Goal: Task Accomplishment & Management: Use online tool/utility

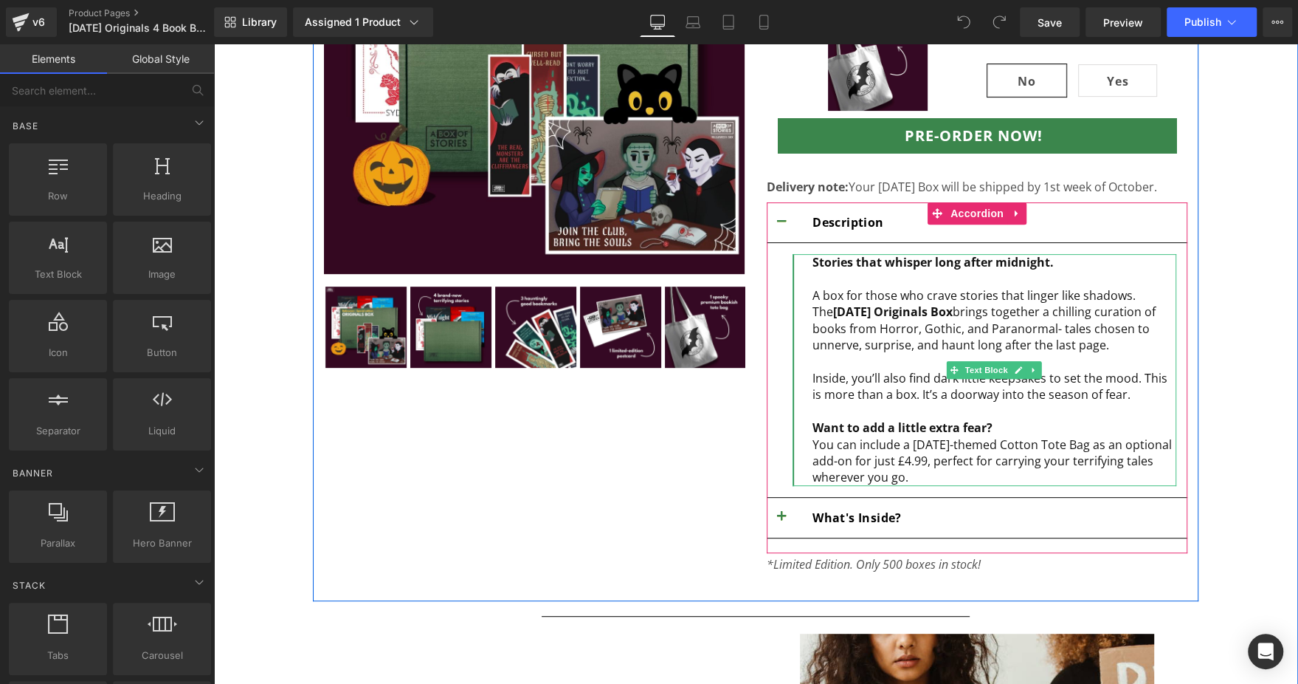
scroll to position [370, 0]
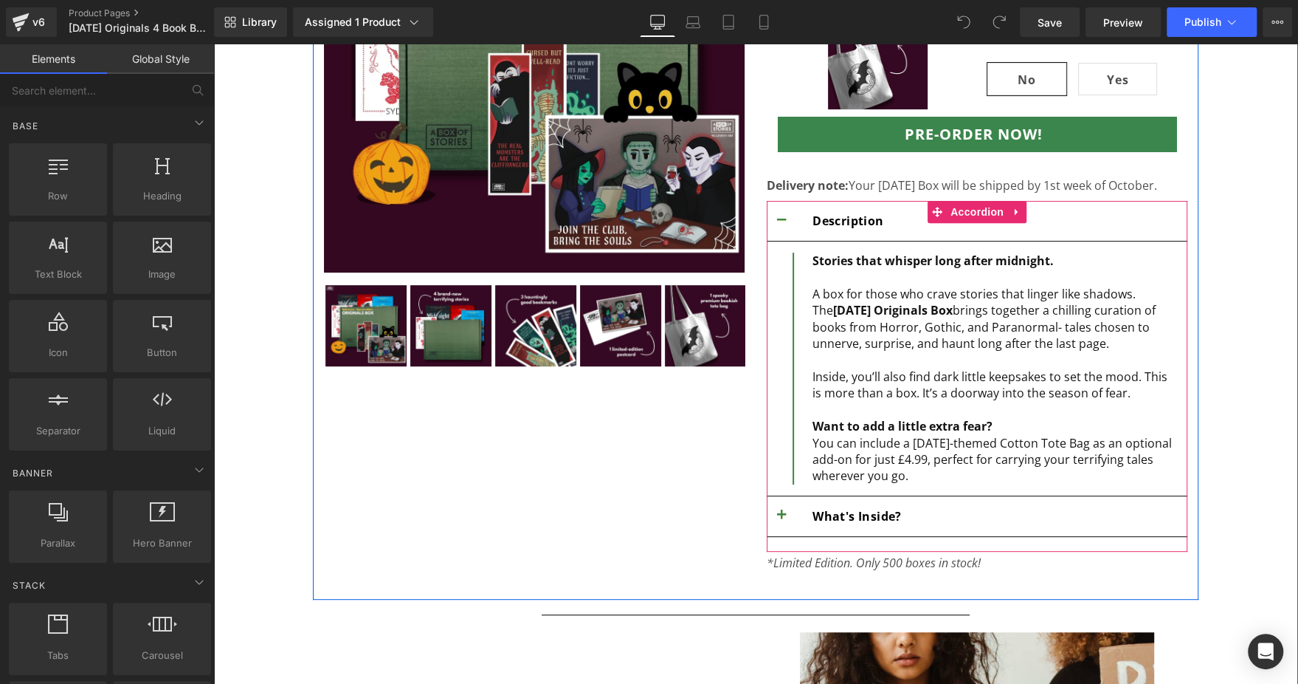
click at [769, 506] on button "button" at bounding box center [782, 516] width 30 height 40
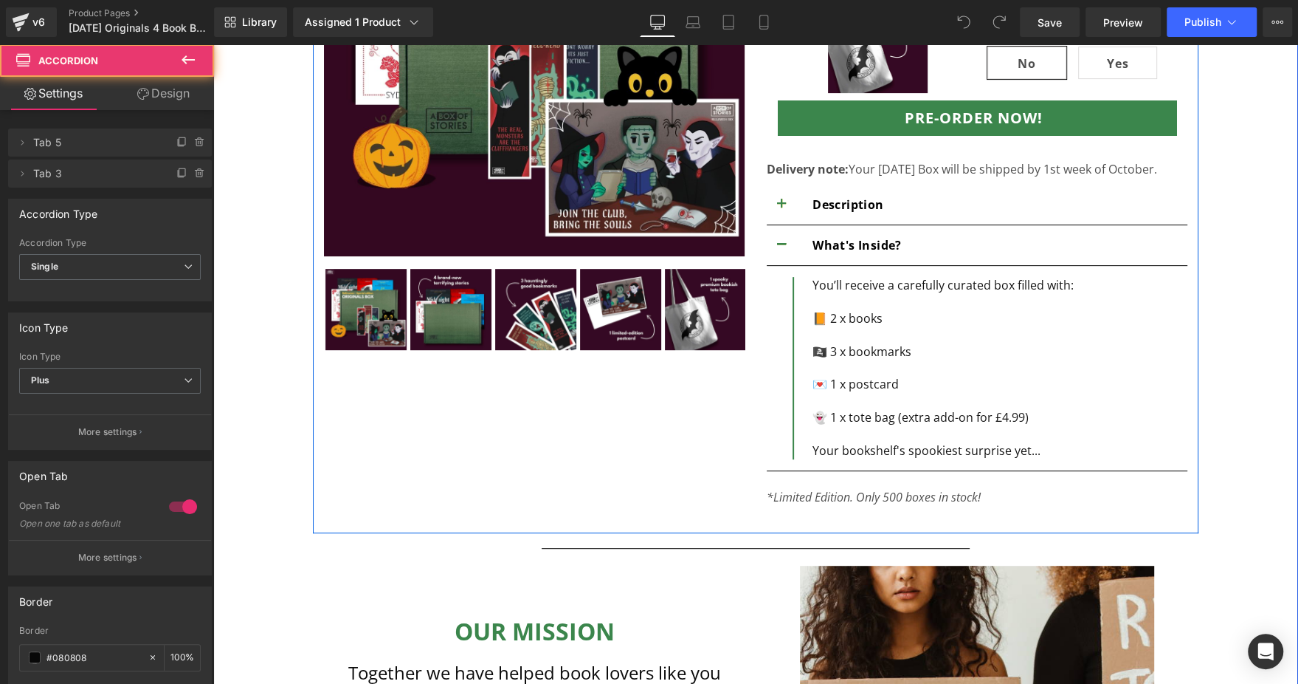
scroll to position [388, 0]
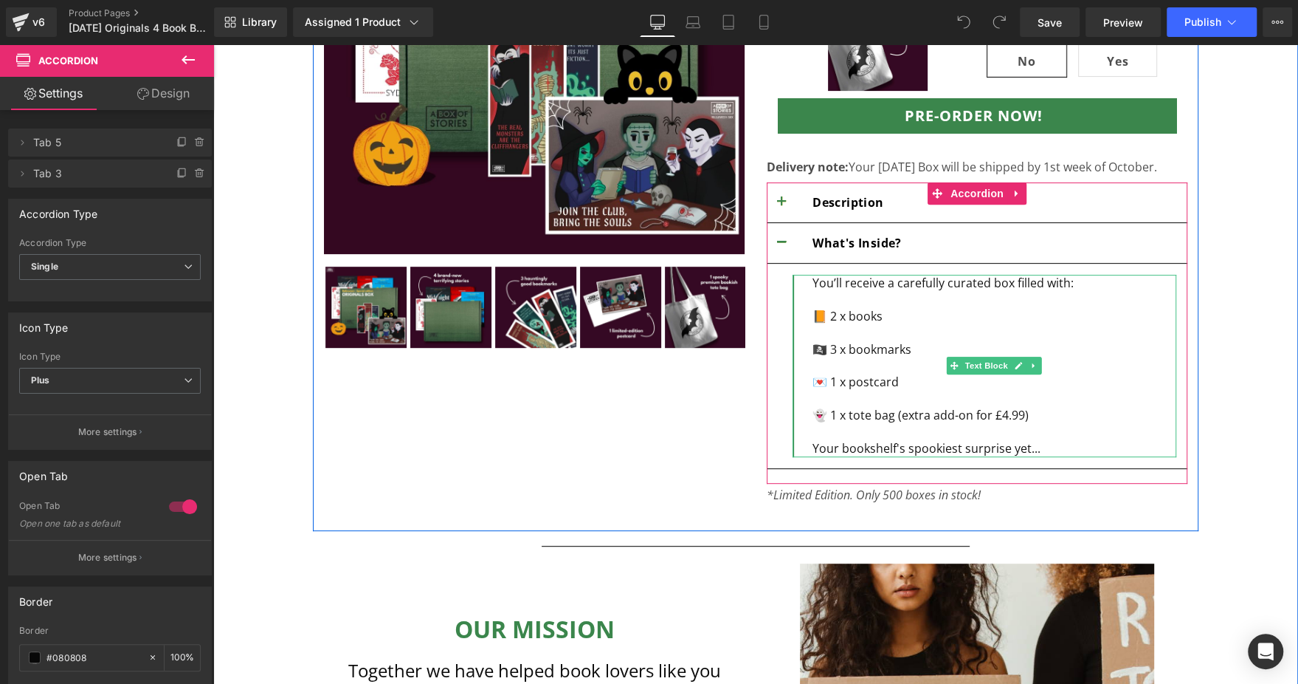
click at [817, 312] on div "You’ll receive a carefully curated box filled with: 📙 2 x books" at bounding box center [995, 299] width 364 height 49
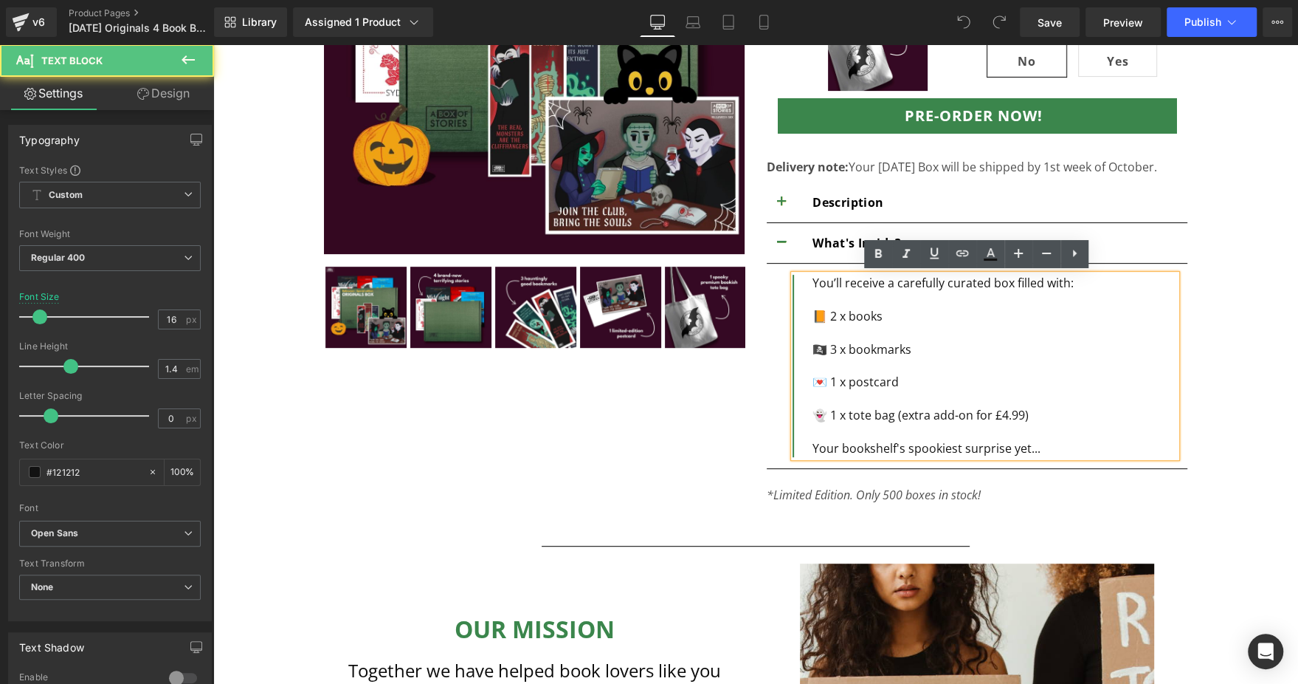
click at [827, 312] on div "You’ll receive a carefully curated box filled with: 📙 2 x books" at bounding box center [995, 299] width 364 height 49
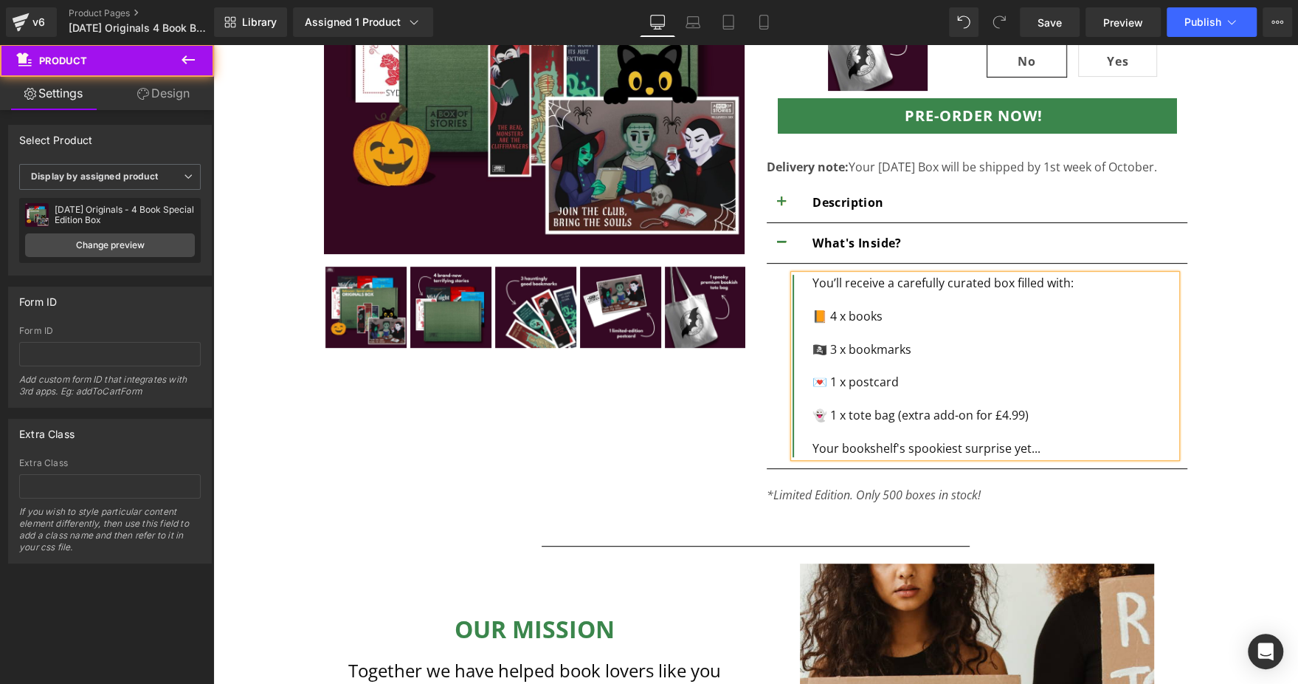
click at [1220, 309] on div "Sale Off ‹" at bounding box center [756, 383] width 1070 height 1101
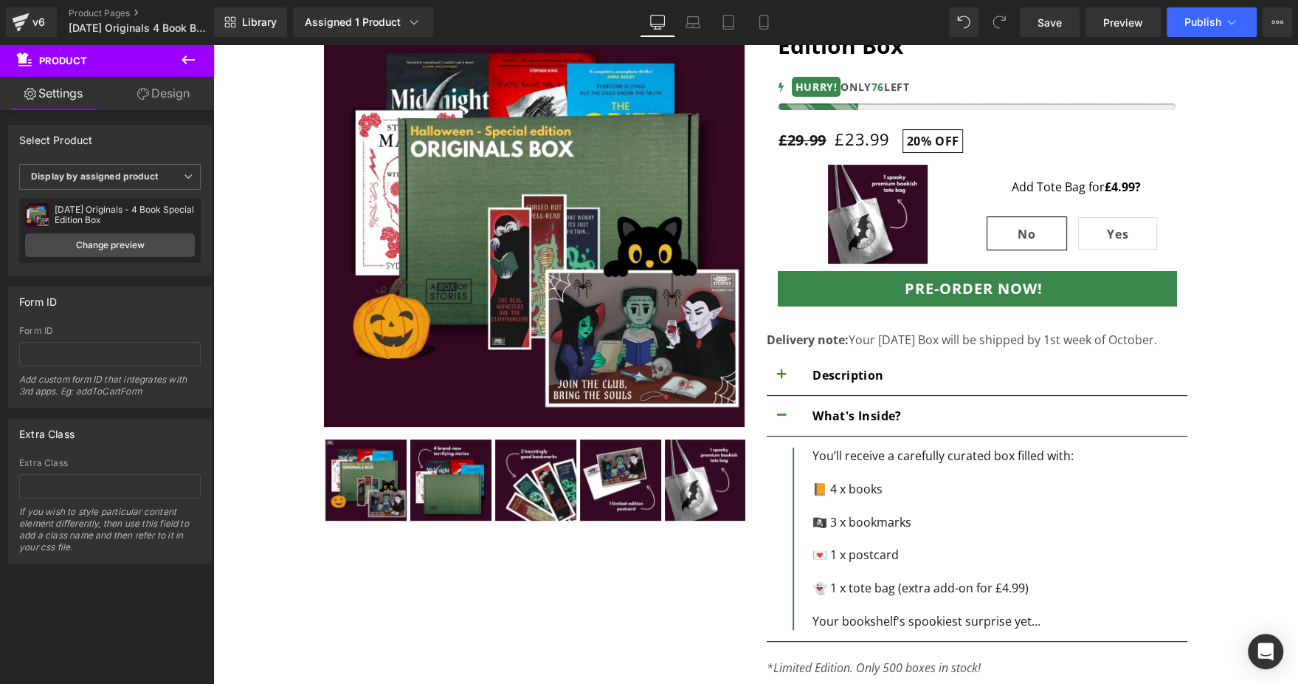
scroll to position [214, 0]
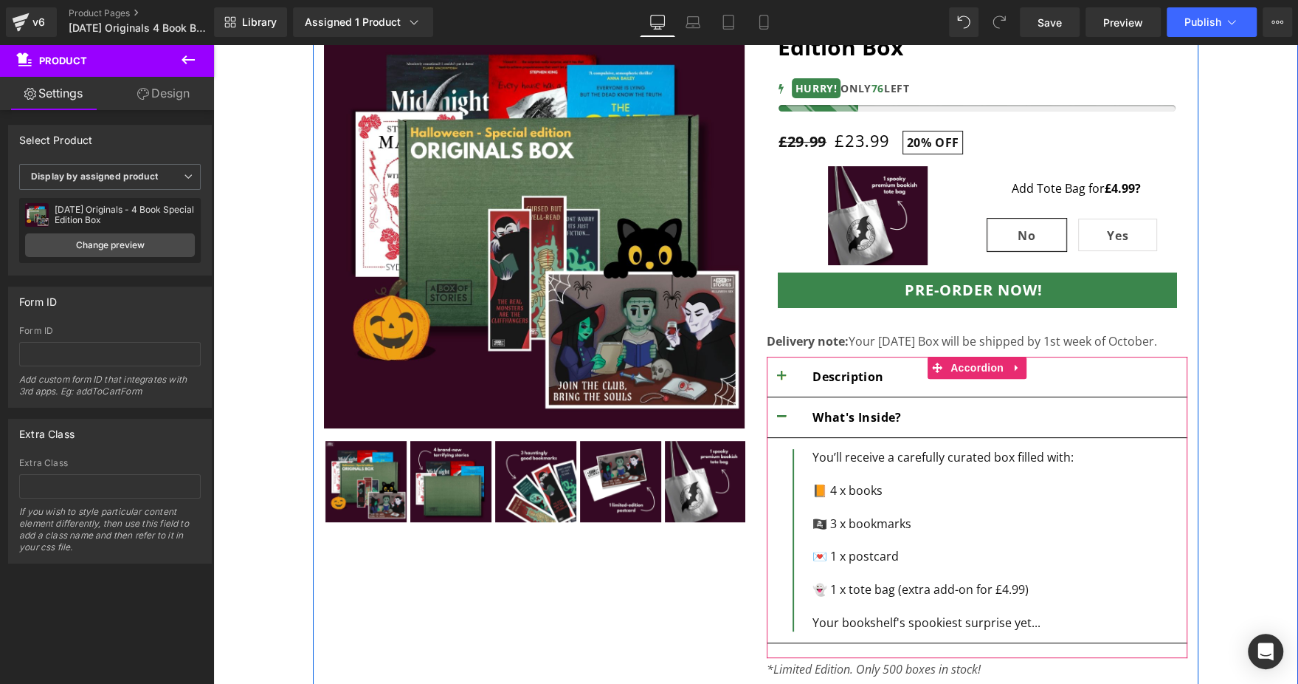
click at [777, 371] on button "button" at bounding box center [782, 377] width 30 height 40
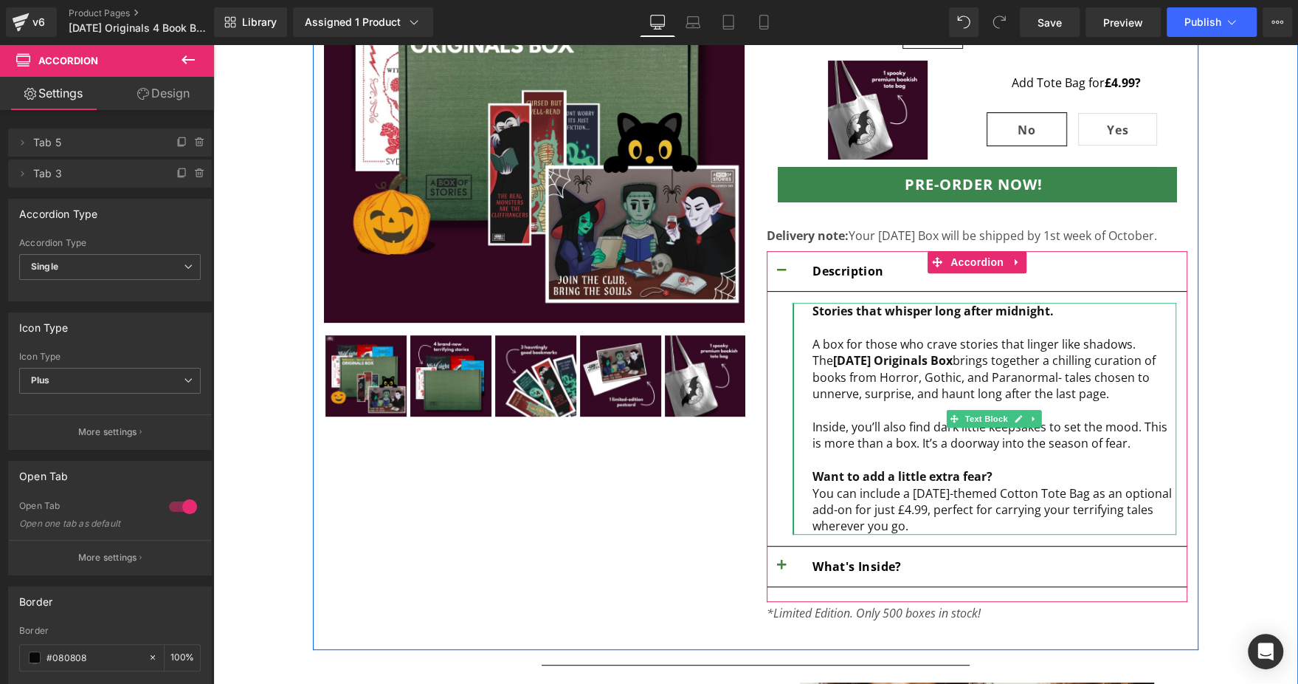
scroll to position [330, 0]
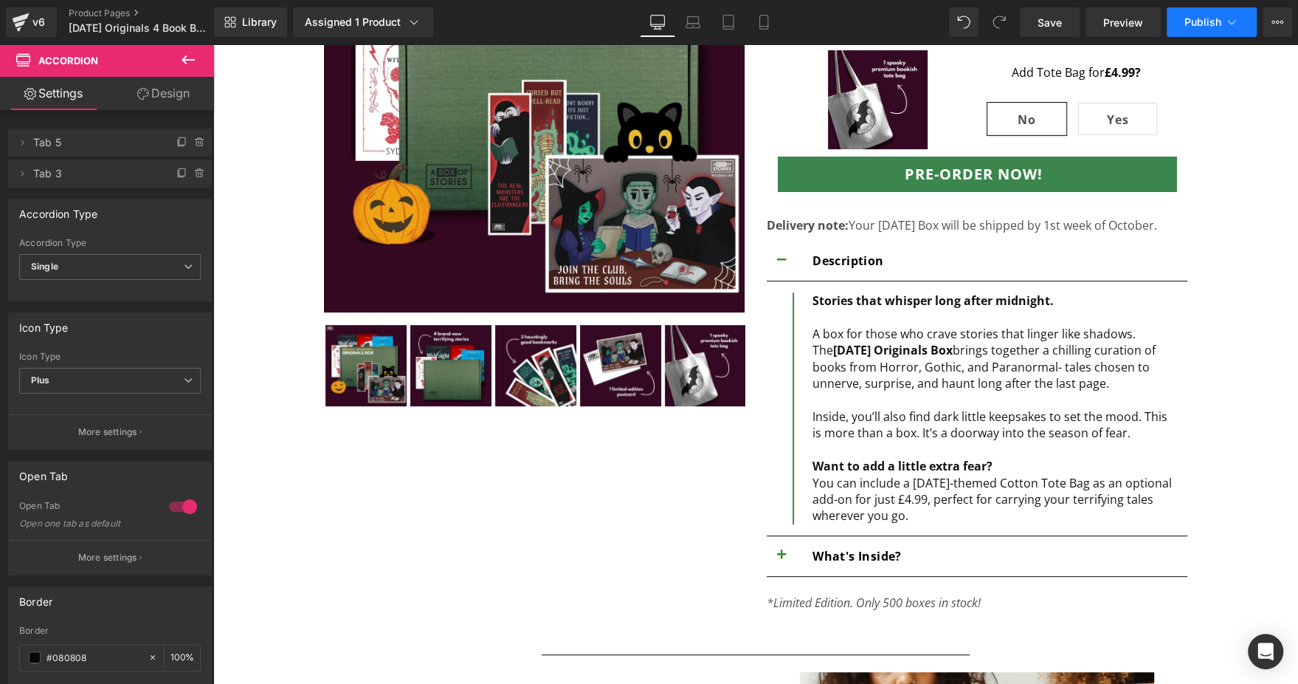
click at [1199, 10] on button "Publish" at bounding box center [1212, 22] width 90 height 30
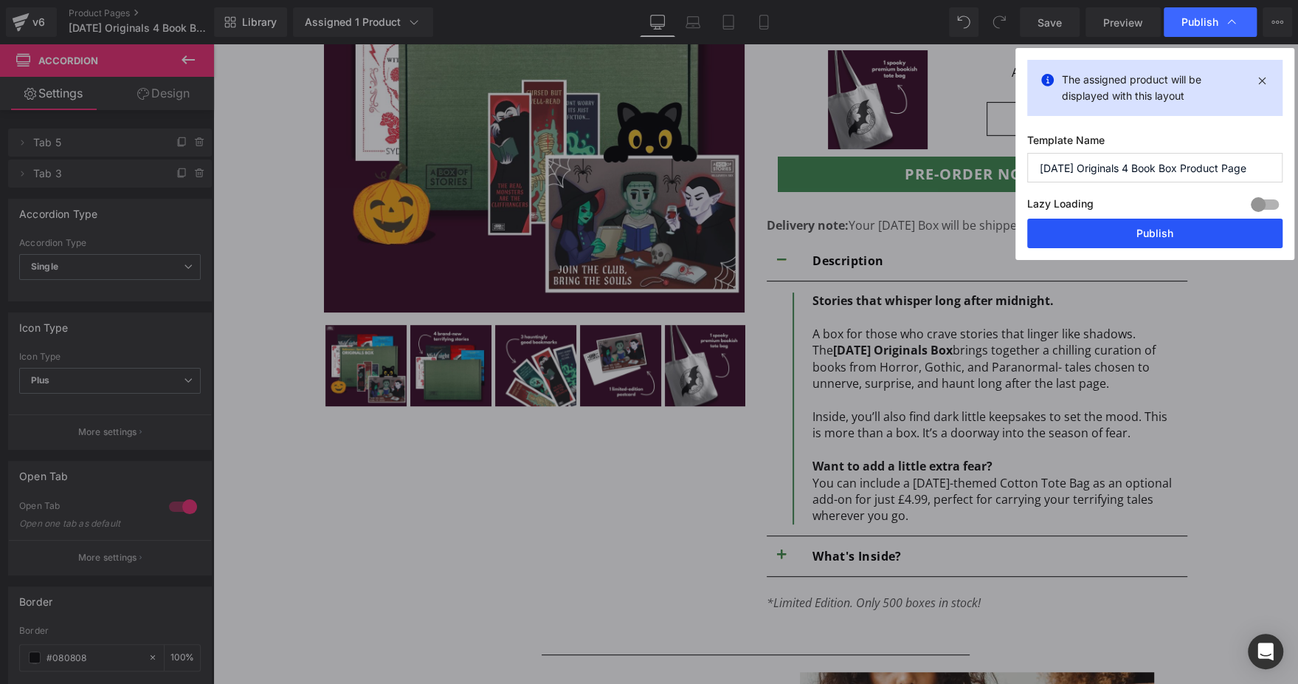
click at [1130, 227] on button "Publish" at bounding box center [1154, 233] width 255 height 30
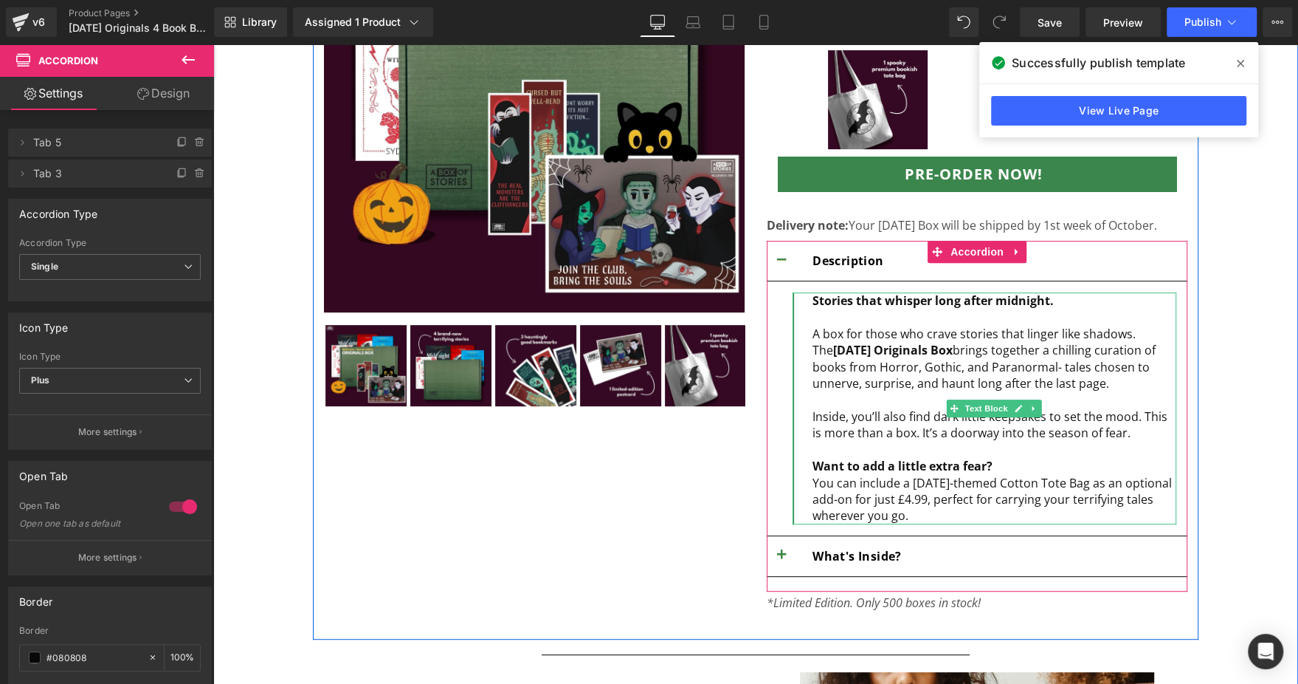
scroll to position [486, 0]
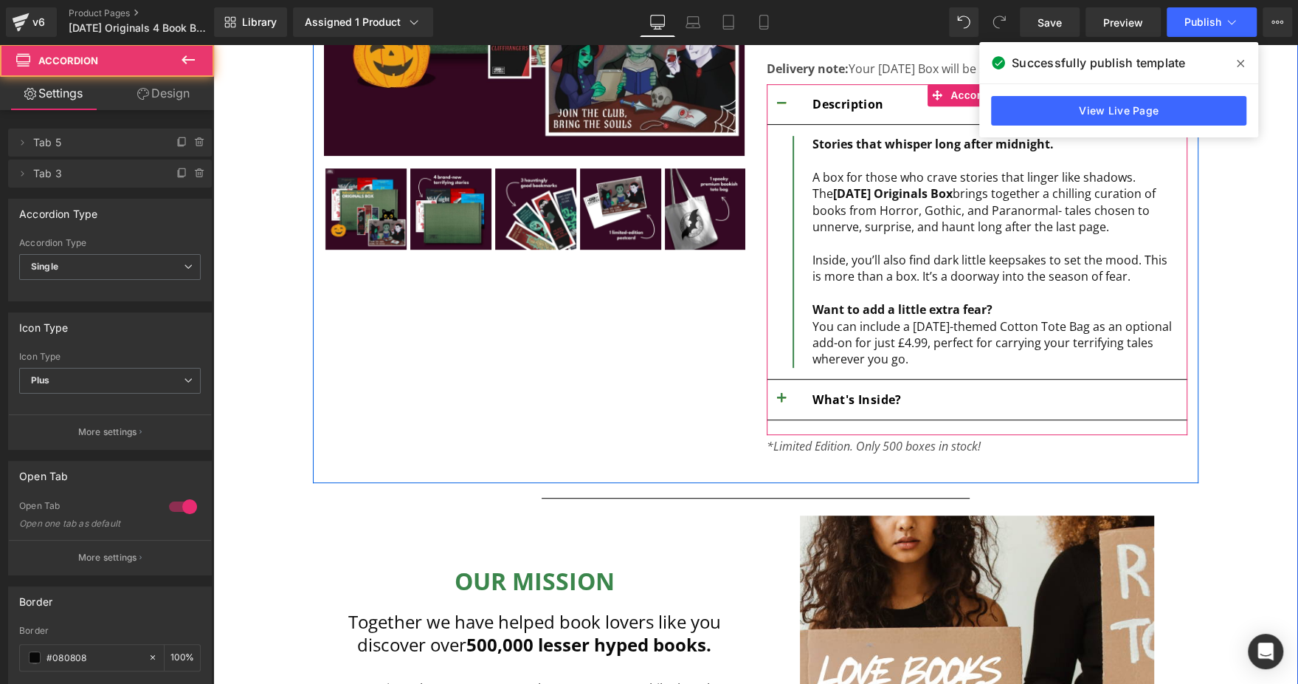
click at [767, 390] on button "button" at bounding box center [782, 399] width 30 height 40
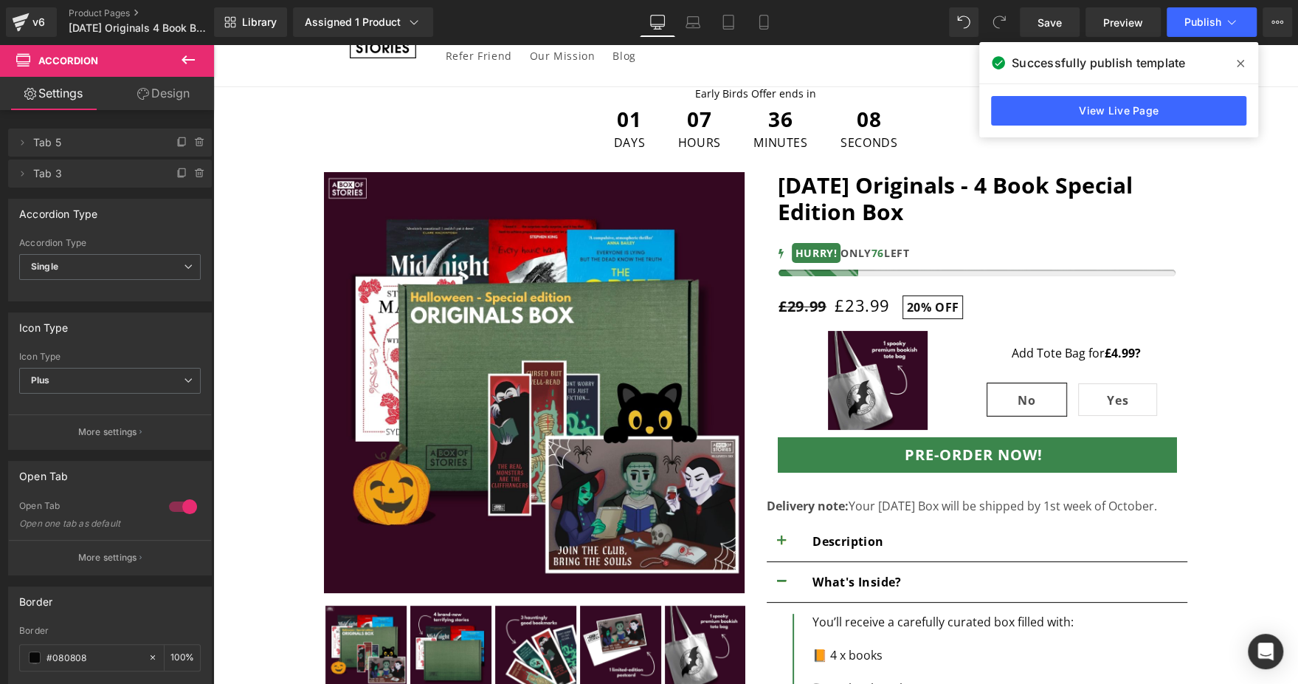
scroll to position [51, 0]
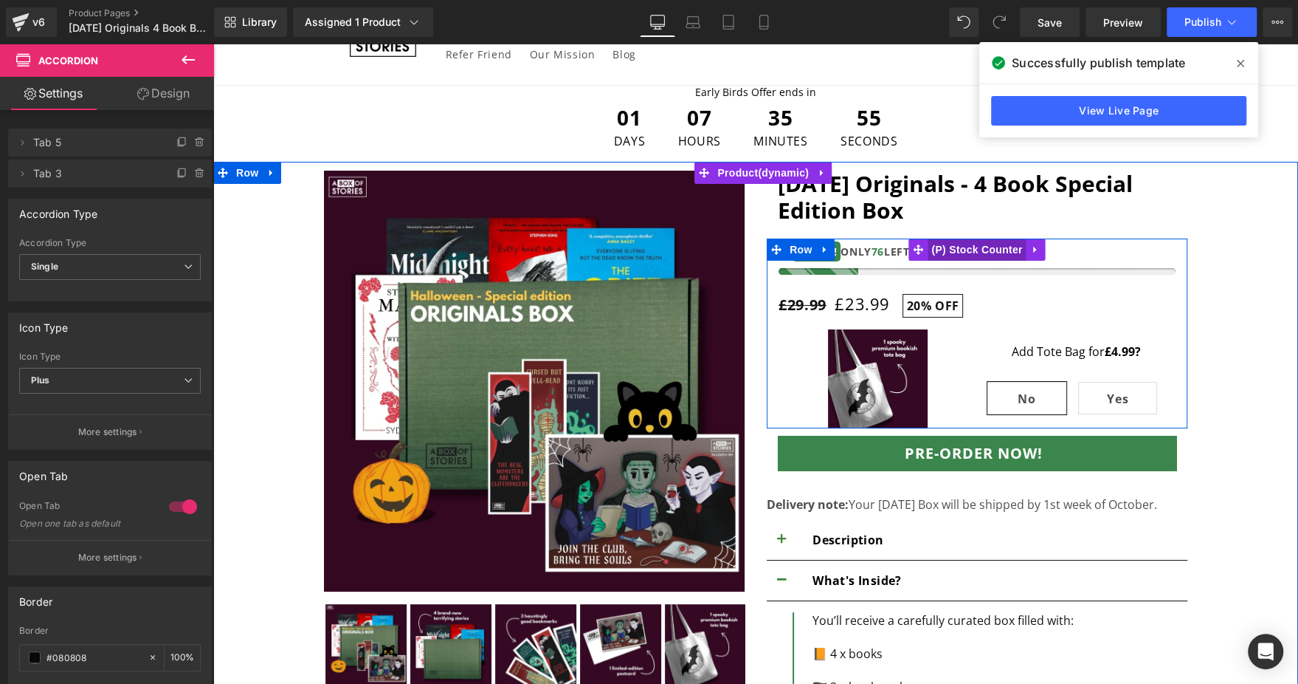
click at [971, 251] on span "(P) Stock Counter" at bounding box center [977, 249] width 98 height 22
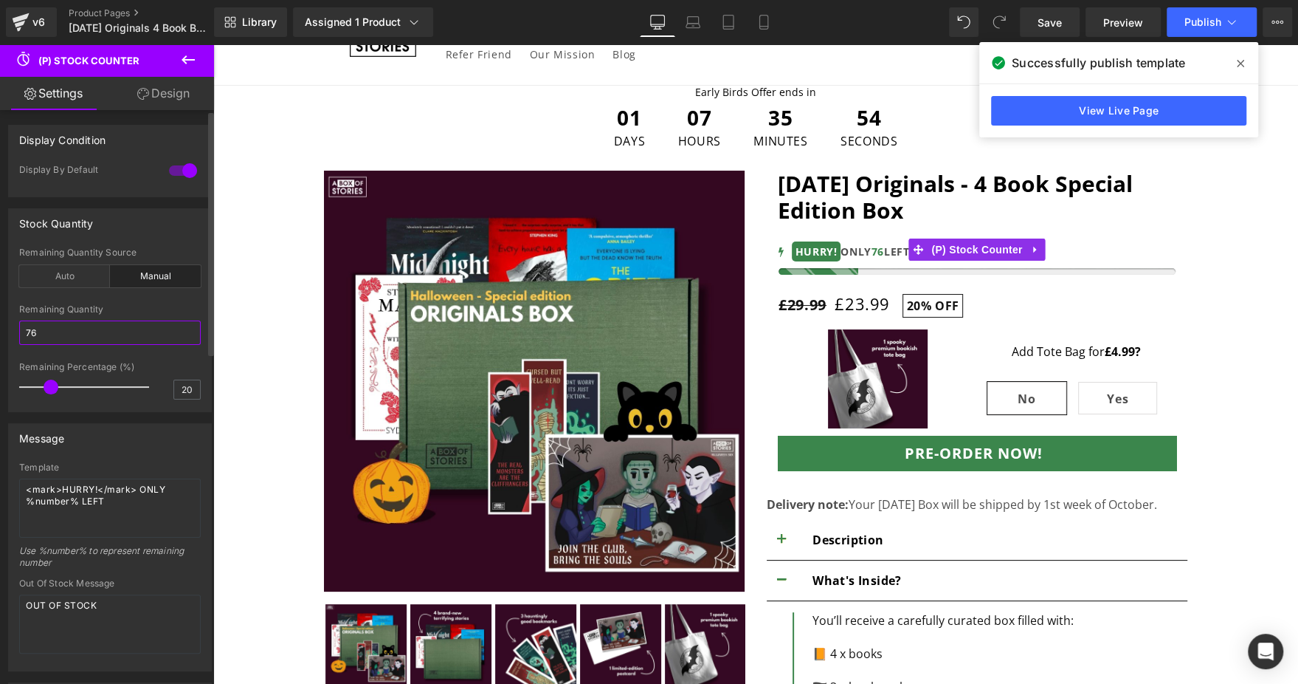
click at [45, 341] on input "76" at bounding box center [110, 332] width 182 height 24
type input "5"
type input "33"
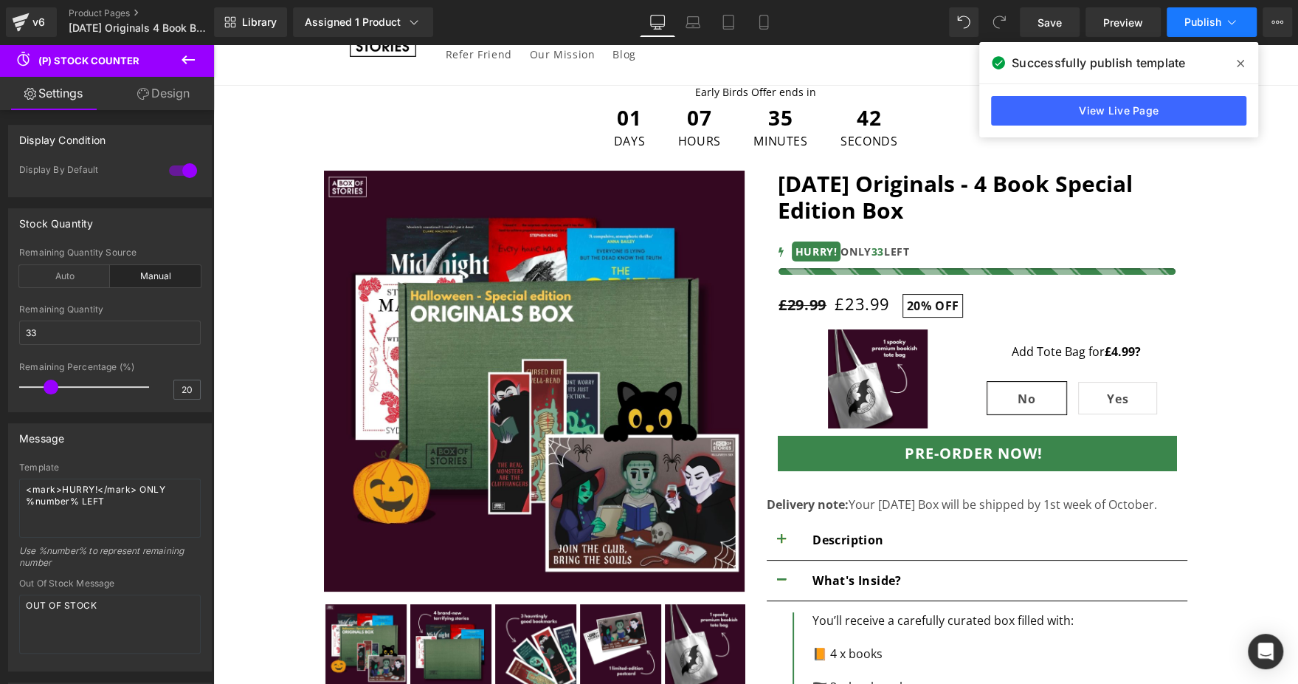
click at [1188, 20] on span "Publish" at bounding box center [1203, 22] width 37 height 12
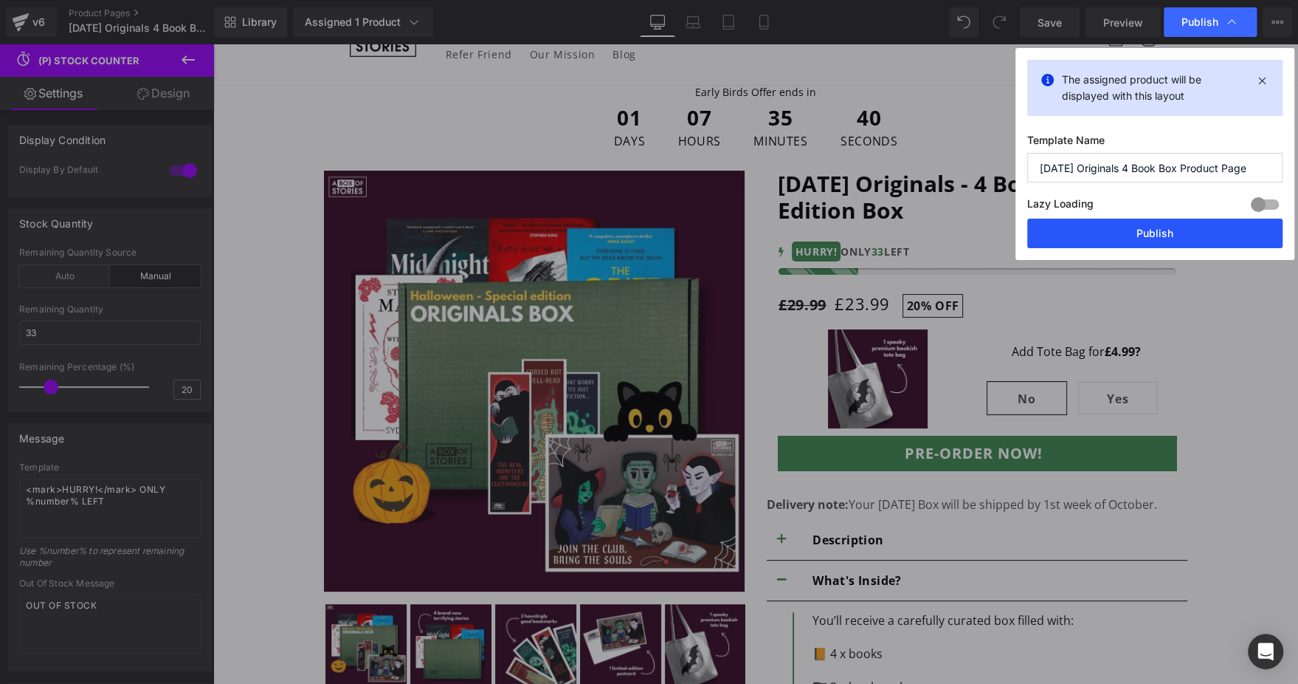
click at [1096, 221] on button "Publish" at bounding box center [1154, 233] width 255 height 30
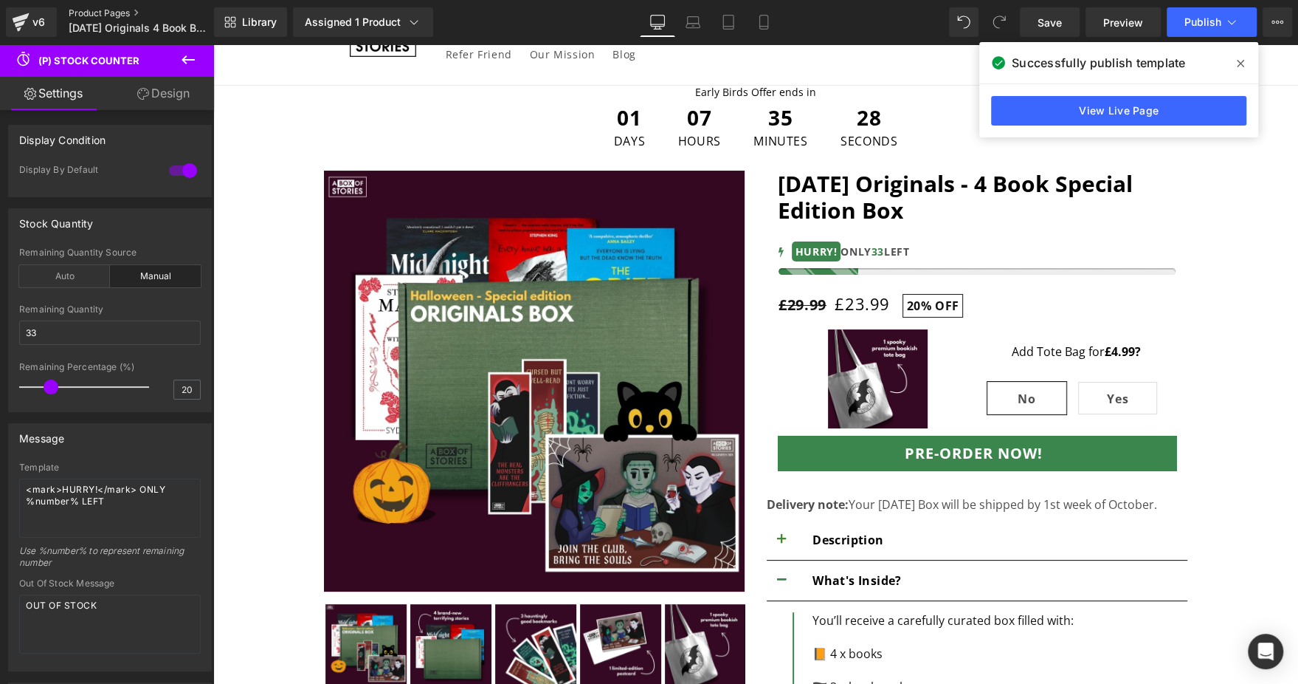
click at [109, 8] on link "Product Pages" at bounding box center [154, 13] width 170 height 12
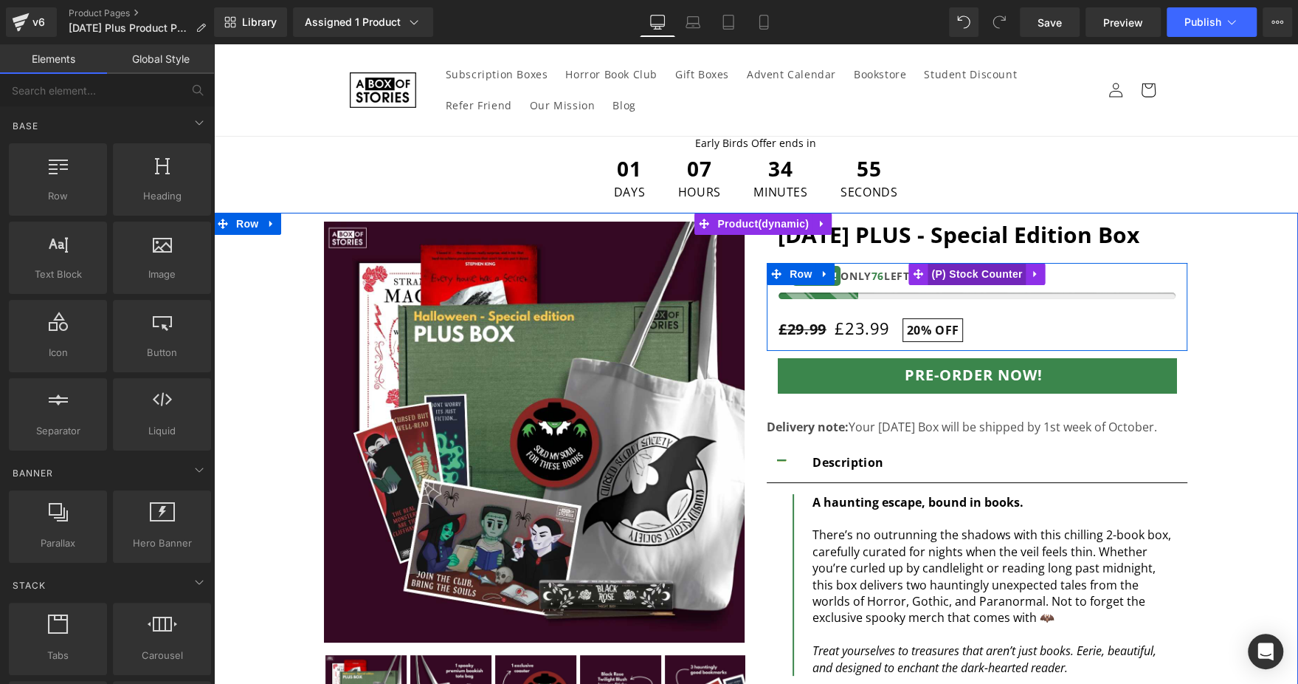
click at [949, 275] on span "(P) Stock Counter" at bounding box center [977, 274] width 98 height 22
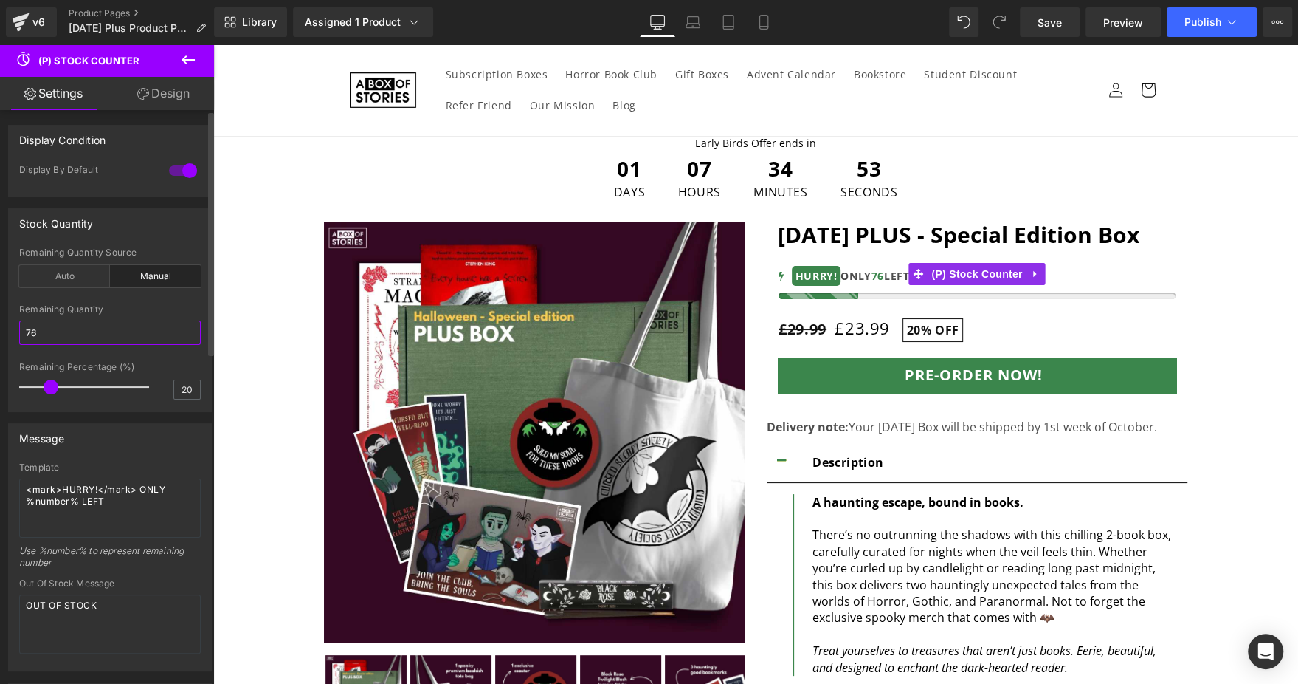
click at [44, 331] on input "76" at bounding box center [110, 332] width 182 height 24
type input "5"
type input "3"
type input "23"
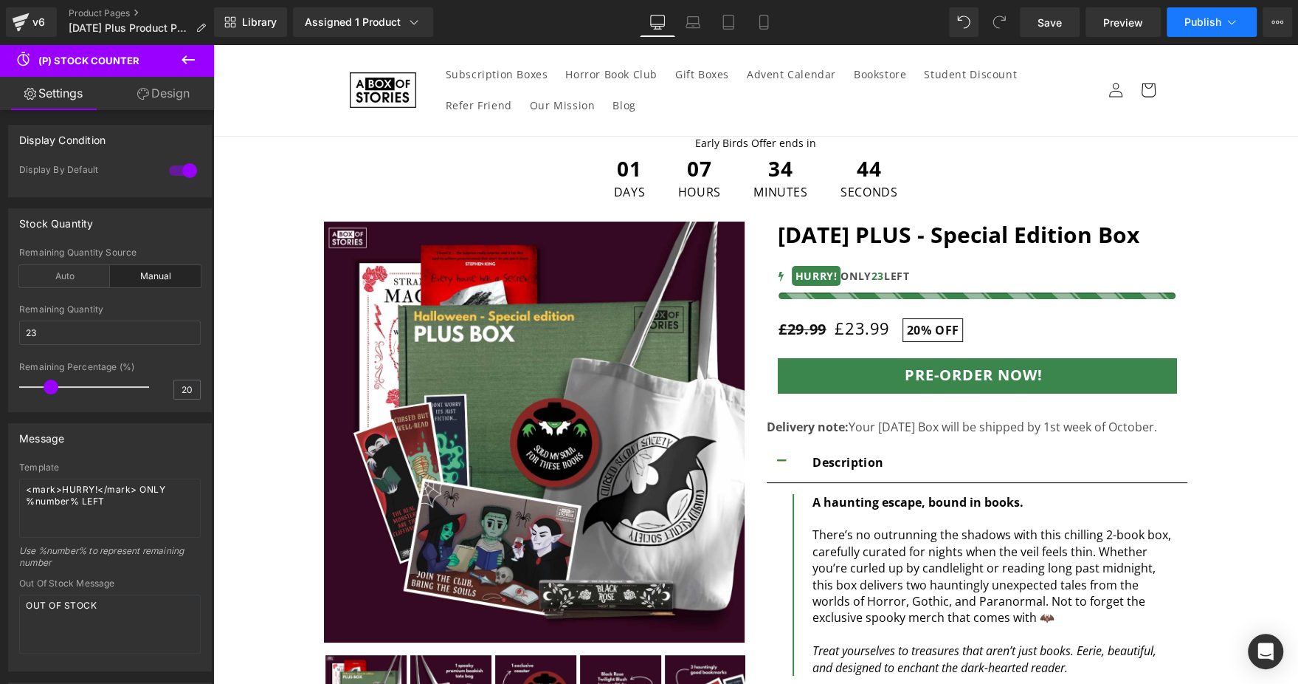
click at [1197, 16] on span "Publish" at bounding box center [1203, 22] width 37 height 12
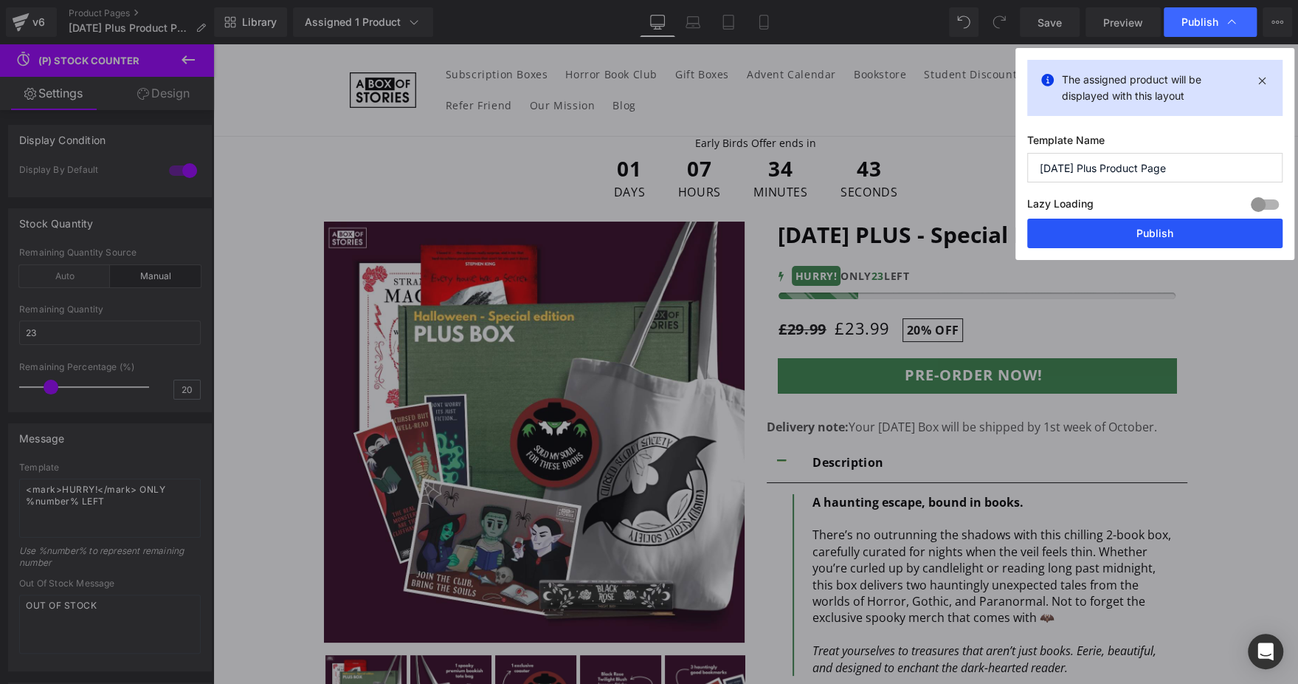
click at [1060, 224] on button "Publish" at bounding box center [1154, 233] width 255 height 30
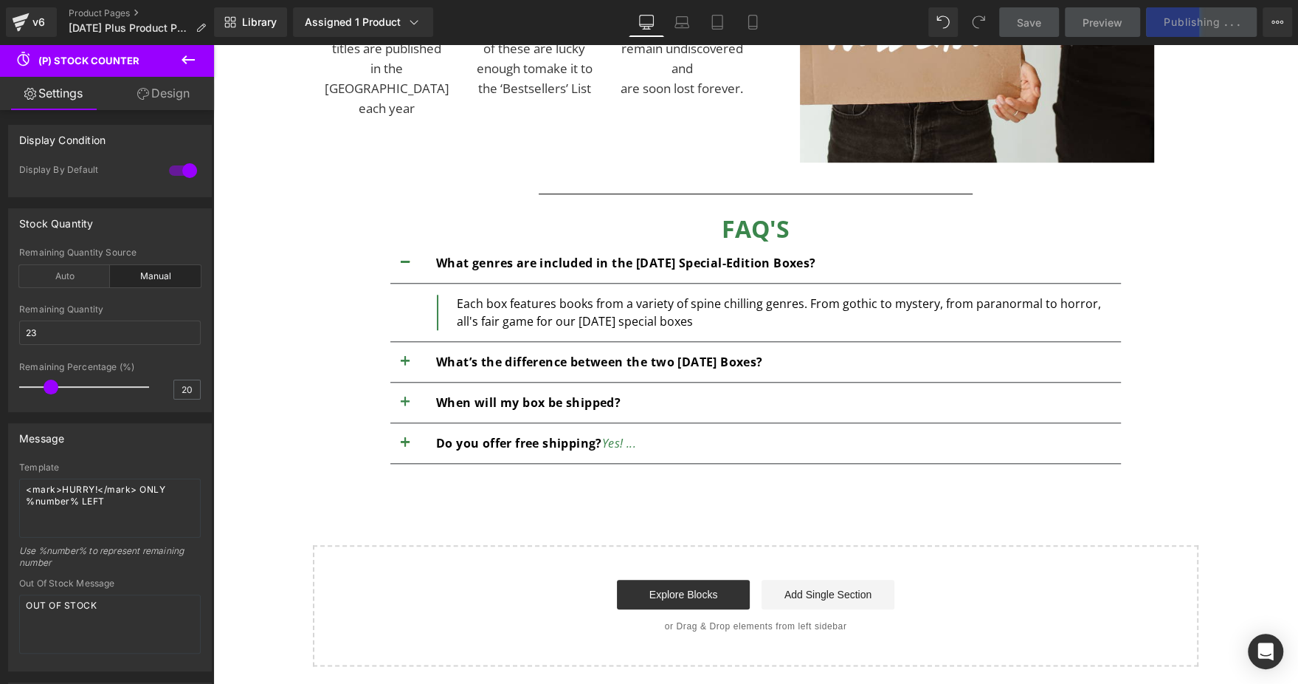
scroll to position [1016, 0]
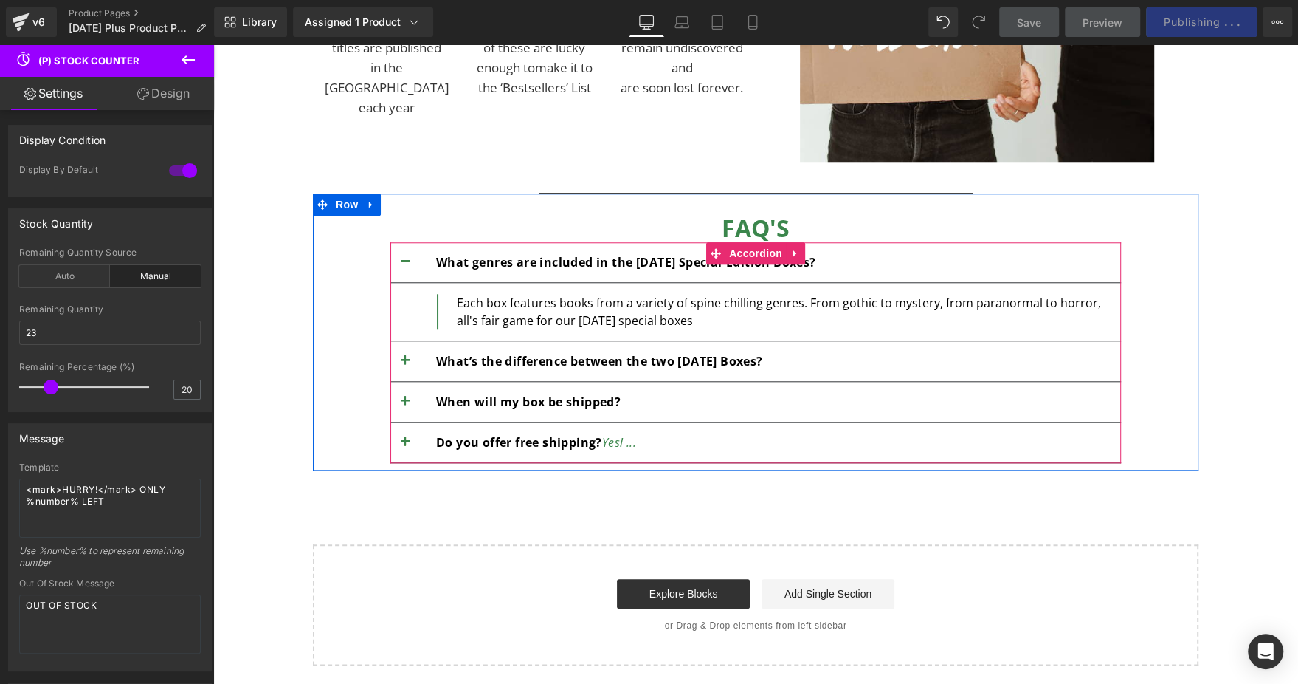
click at [402, 362] on button "button" at bounding box center [405, 361] width 30 height 40
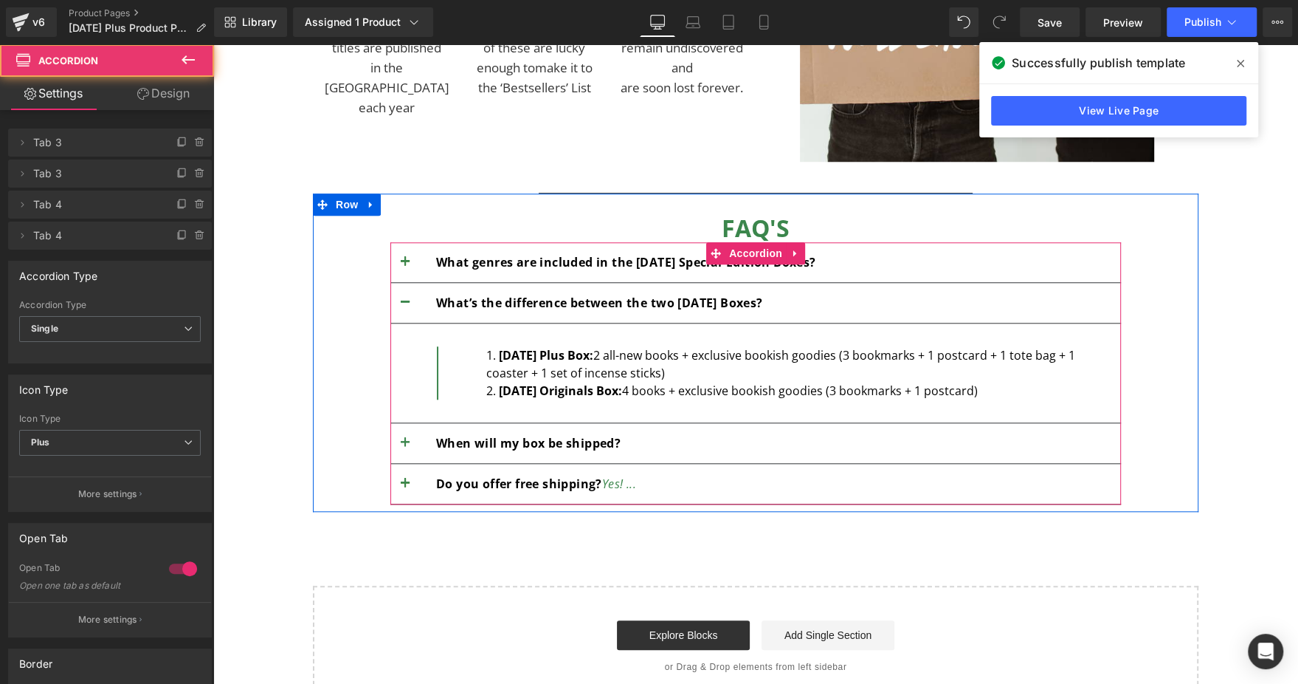
click at [405, 487] on span "button" at bounding box center [405, 487] width 0 height 0
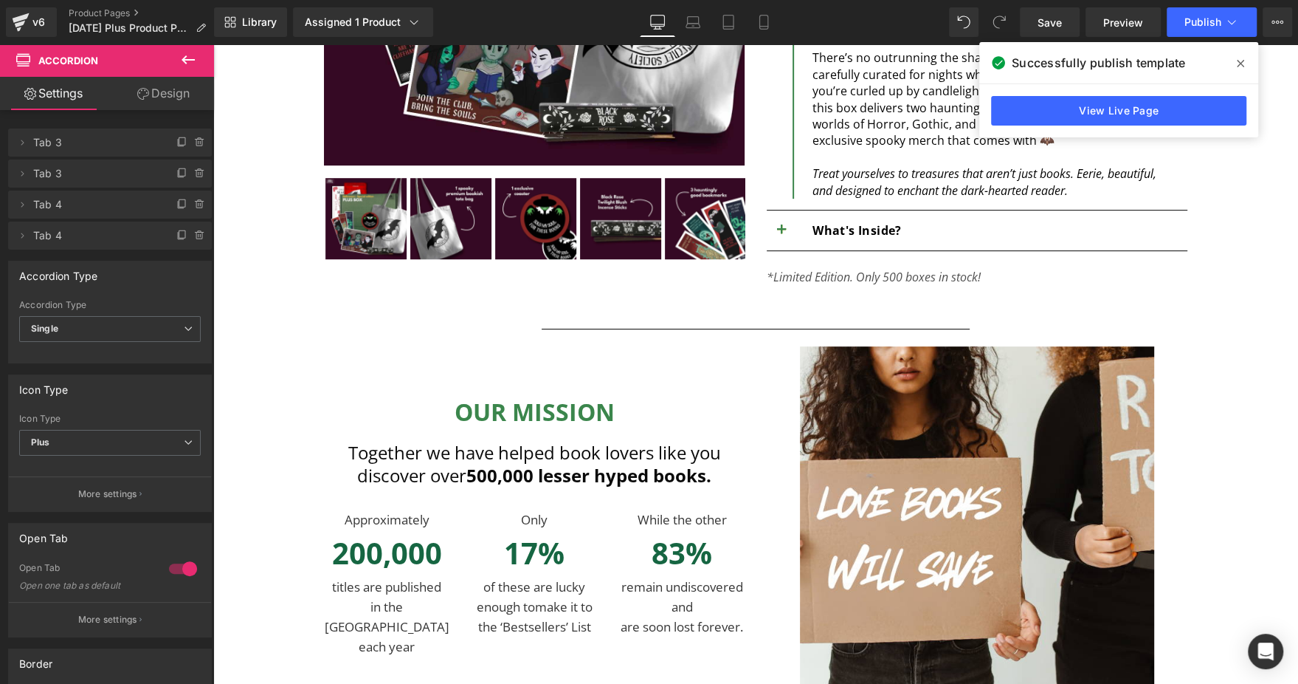
scroll to position [0, 0]
